Goal: Task Accomplishment & Management: Manage account settings

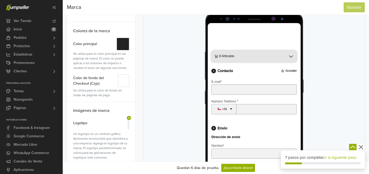
scroll to position [64, 0]
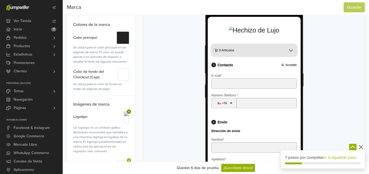
click at [130, 112] on icon at bounding box center [129, 111] width 4 height 4
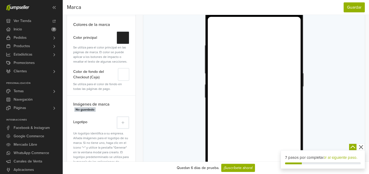
click at [124, 122] on icon at bounding box center [123, 122] width 3 height 3
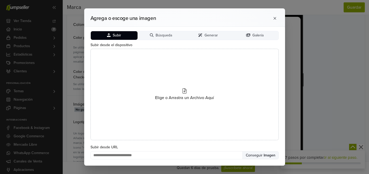
scroll to position [0, 0]
click at [123, 37] on button "Subir" at bounding box center [114, 35] width 47 height 9
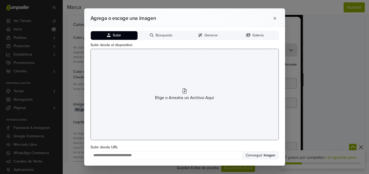
click at [181, 94] on div "Elige o Arrastra un Archivo Aquí" at bounding box center [184, 94] width 188 height 91
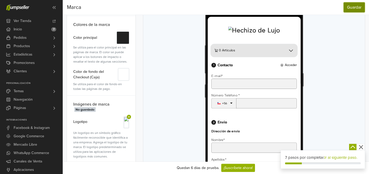
click at [349, 11] on button "Guardar" at bounding box center [354, 7] width 21 height 10
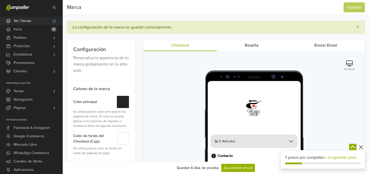
click at [54, 21] on icon at bounding box center [54, 21] width 4 height 3
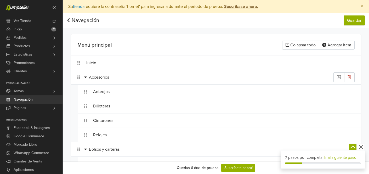
click at [86, 77] on icon at bounding box center [85, 77] width 3 height 4
click at [86, 91] on icon at bounding box center [85, 92] width 3 height 2
click at [86, 106] on icon at bounding box center [85, 106] width 3 height 2
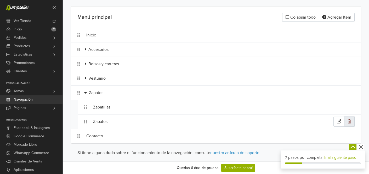
click at [351, 123] on icon "button" at bounding box center [350, 121] width 4 height 4
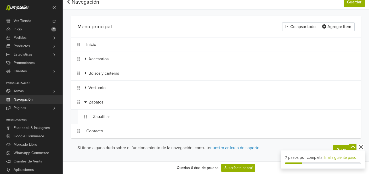
scroll to position [18, 0]
click at [357, 4] on button "Guardar" at bounding box center [354, 2] width 21 height 10
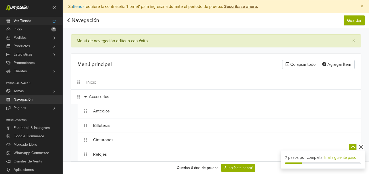
click at [54, 21] on icon at bounding box center [54, 21] width 4 height 3
